Goal: Information Seeking & Learning: Learn about a topic

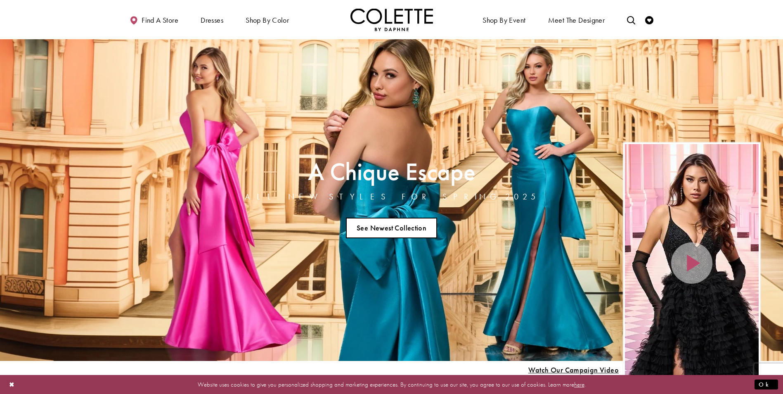
click at [387, 230] on link "See Newest Collection" at bounding box center [392, 227] width 92 height 21
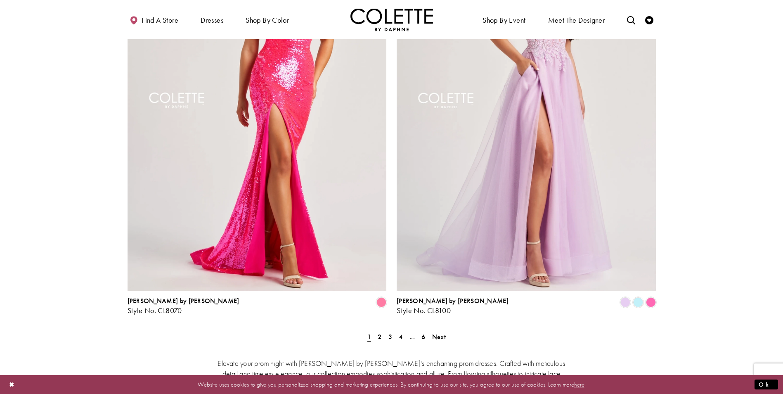
scroll to position [1568, 0]
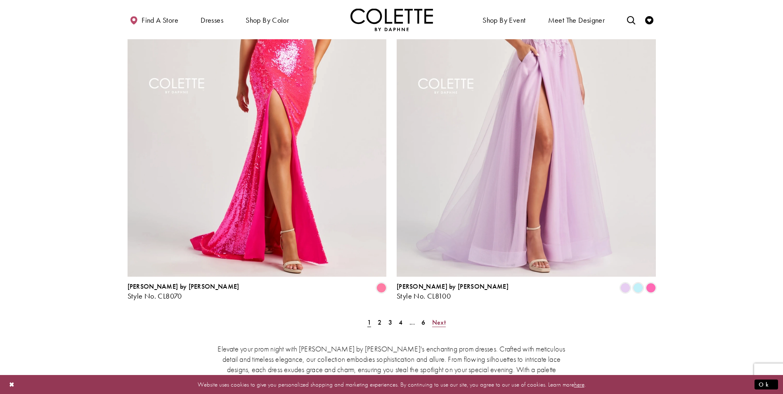
click at [441, 318] on span "Next" at bounding box center [439, 322] width 14 height 9
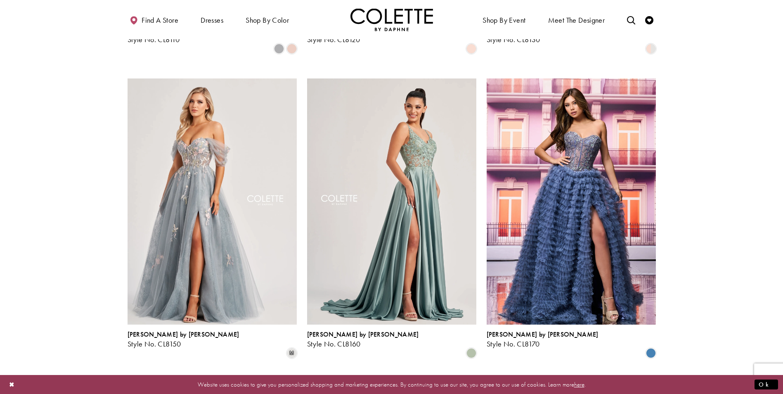
scroll to position [501, 0]
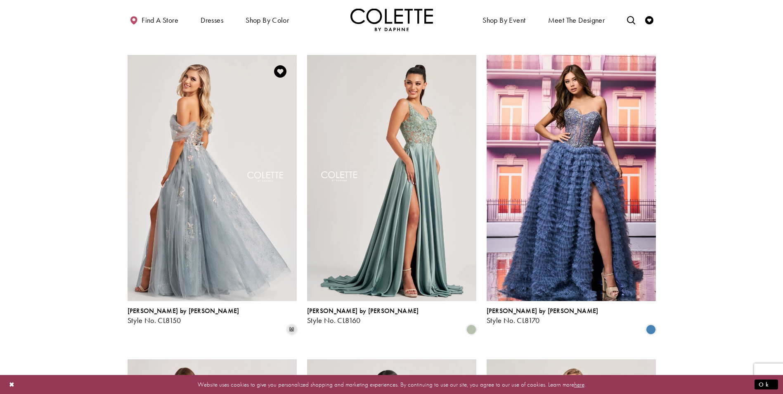
click at [192, 177] on img "Visit Colette by Daphne Style No. CL8150 Page" at bounding box center [212, 178] width 169 height 246
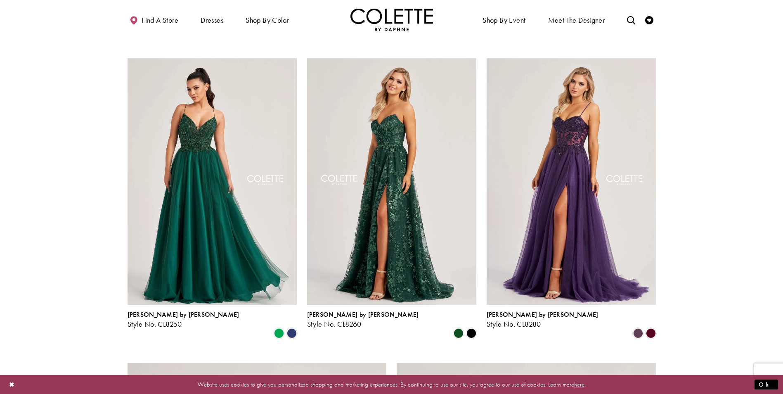
scroll to position [1120, 0]
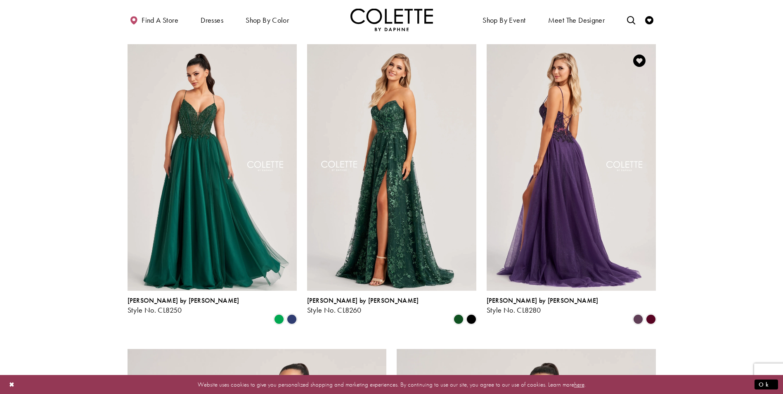
click at [600, 174] on img "Visit Colette by Daphne Style No. CL8280 Page" at bounding box center [571, 167] width 169 height 246
